Goal: Task Accomplishment & Management: Manage account settings

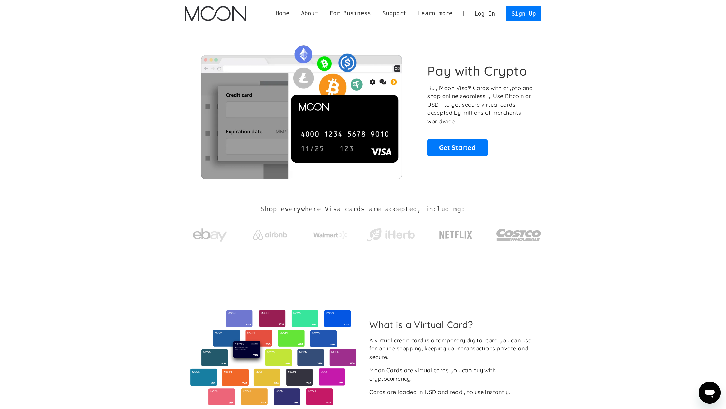
click at [491, 15] on link "Log In" at bounding box center [485, 13] width 32 height 15
